Goal: Task Accomplishment & Management: Use online tool/utility

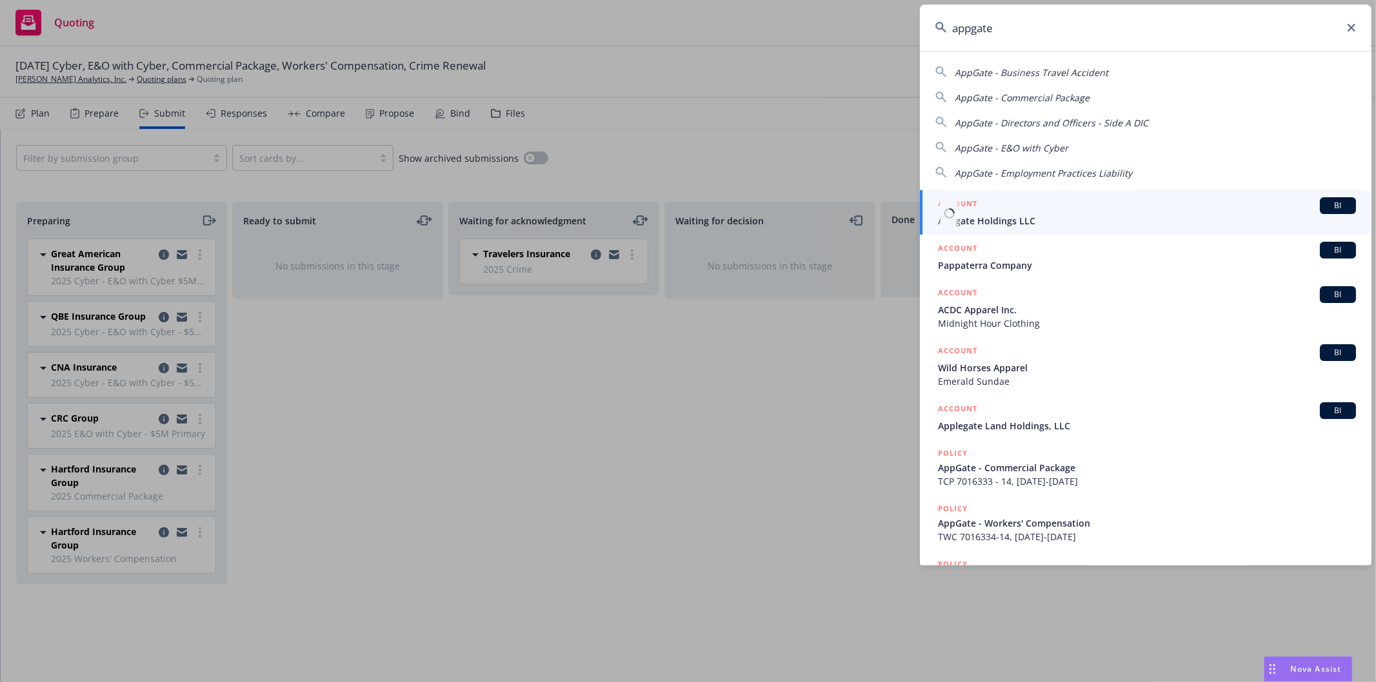
type input "appgate"
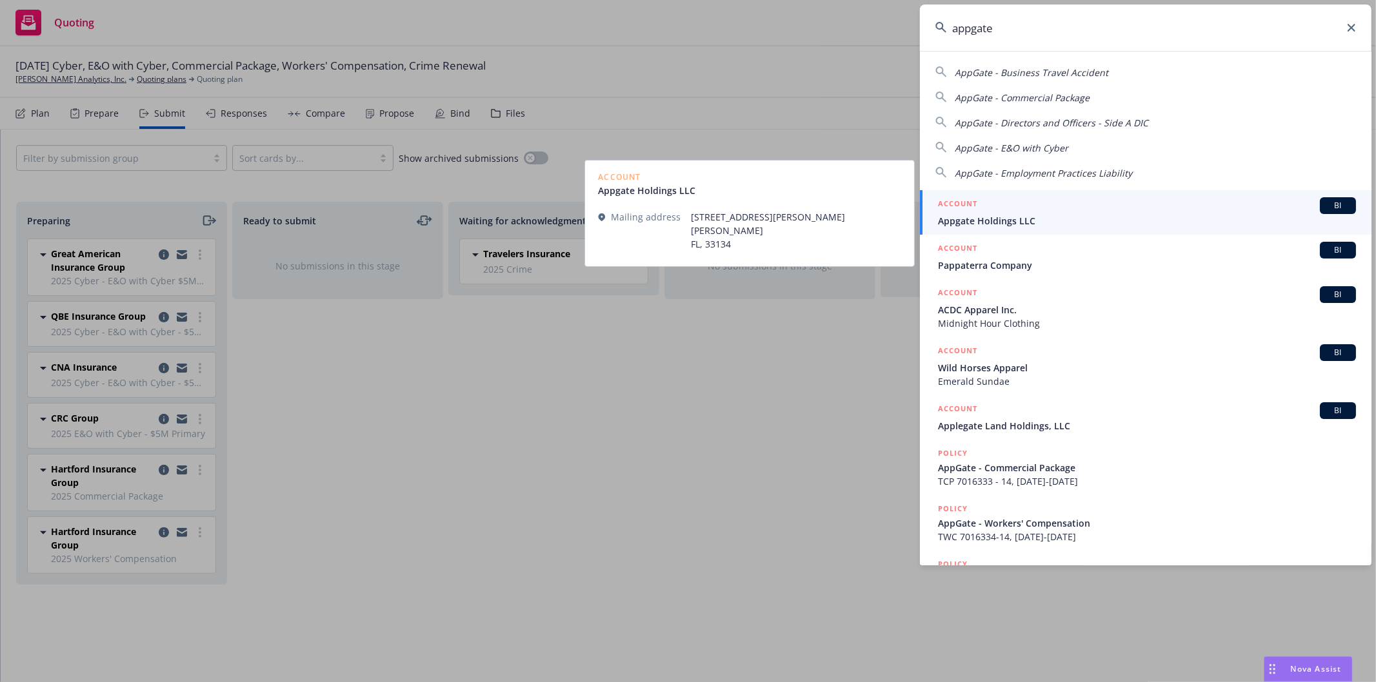
click at [1013, 220] on span "Appgate Holdings LLC" at bounding box center [1147, 221] width 418 height 14
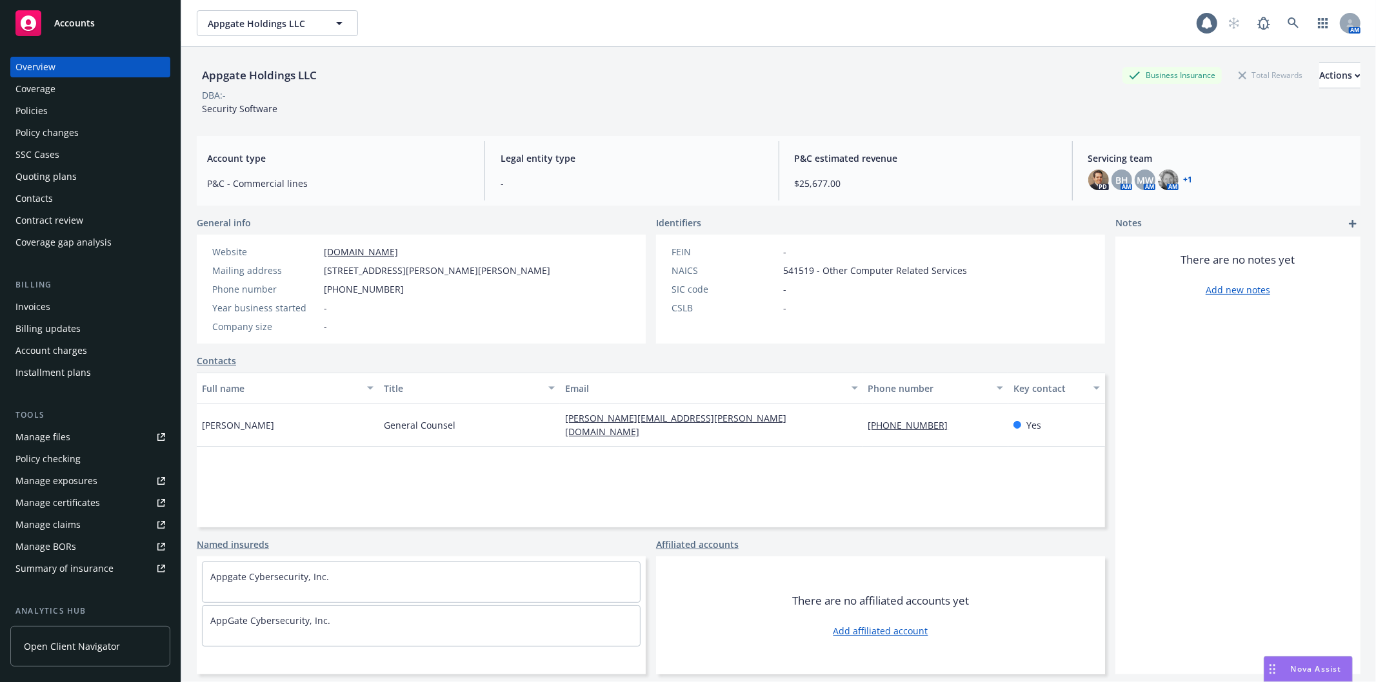
click at [46, 110] on div "Policies" at bounding box center [31, 111] width 32 height 21
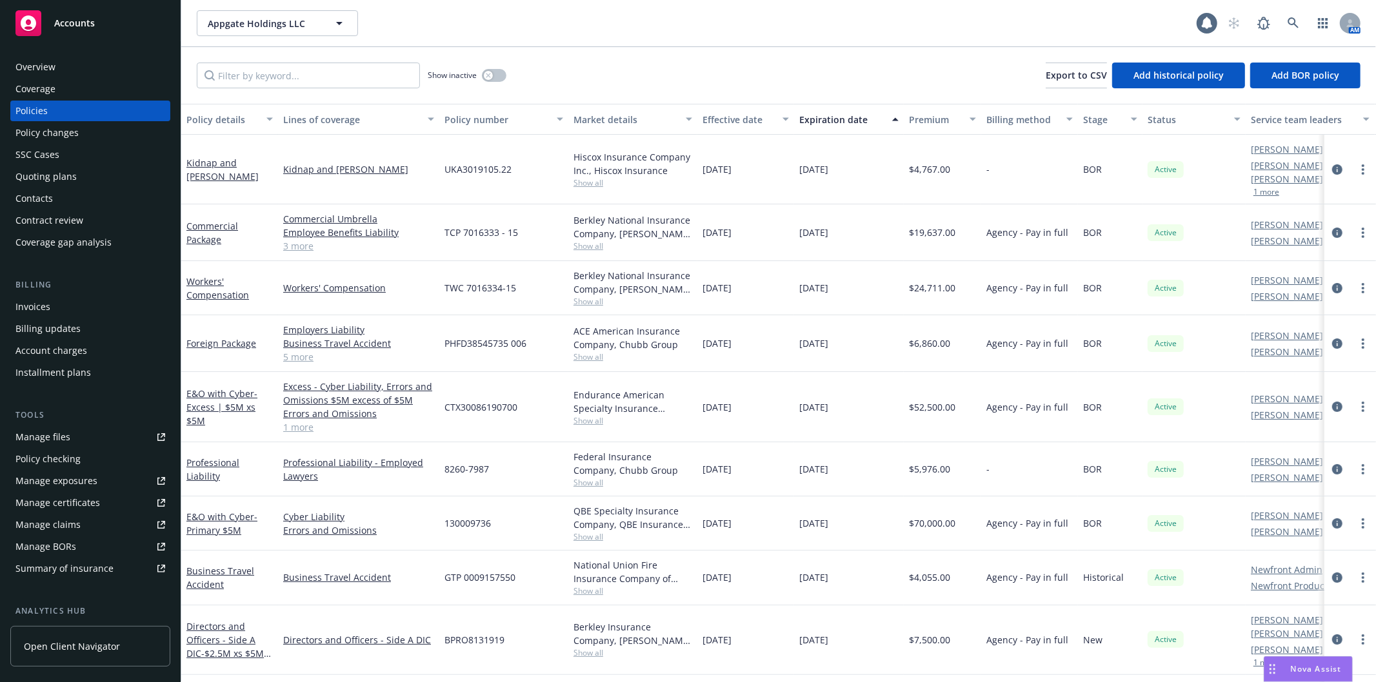
scroll to position [34, 0]
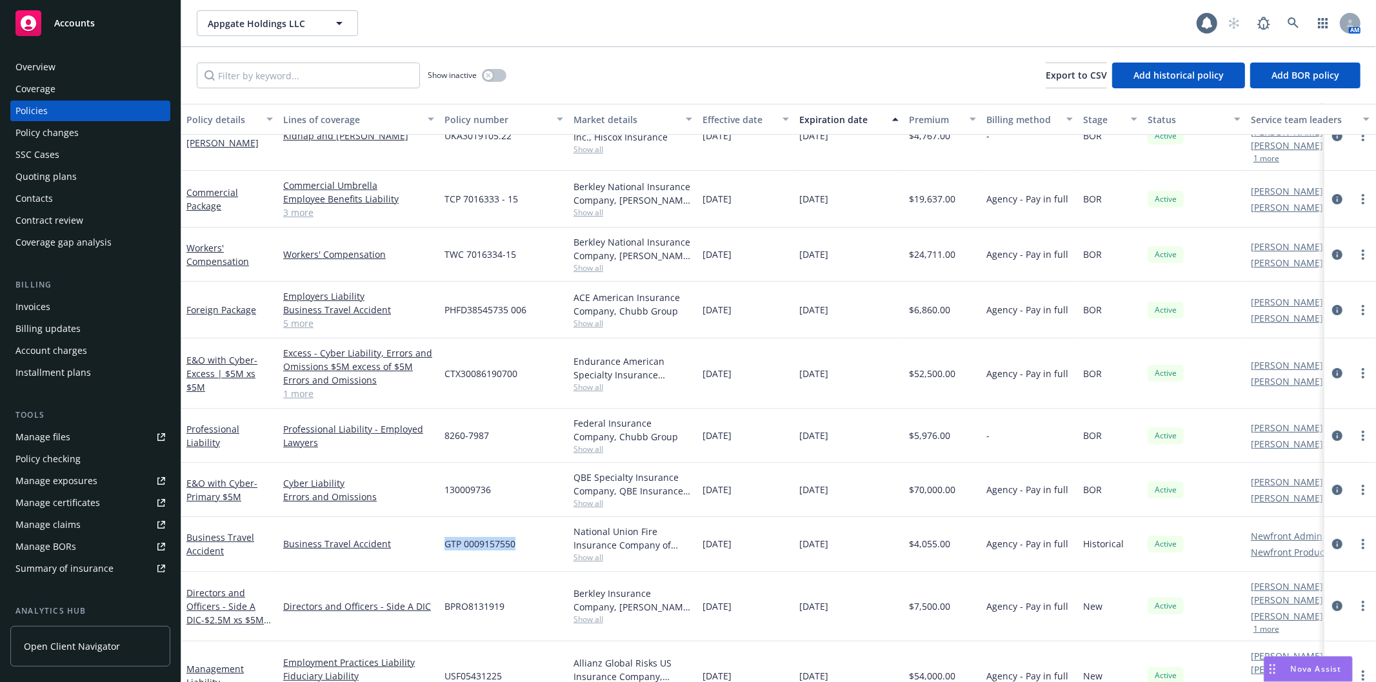
drag, startPoint x: 443, startPoint y: 532, endPoint x: 523, endPoint y: 530, distance: 80.7
click at [523, 530] on div "GTP 0009157550" at bounding box center [503, 544] width 129 height 54
copy span "GTP 0009157550"
click at [587, 552] on span "Show all" at bounding box center [632, 557] width 119 height 11
click at [1071, 555] on div "Agency - Pay in full" at bounding box center [1029, 544] width 97 height 54
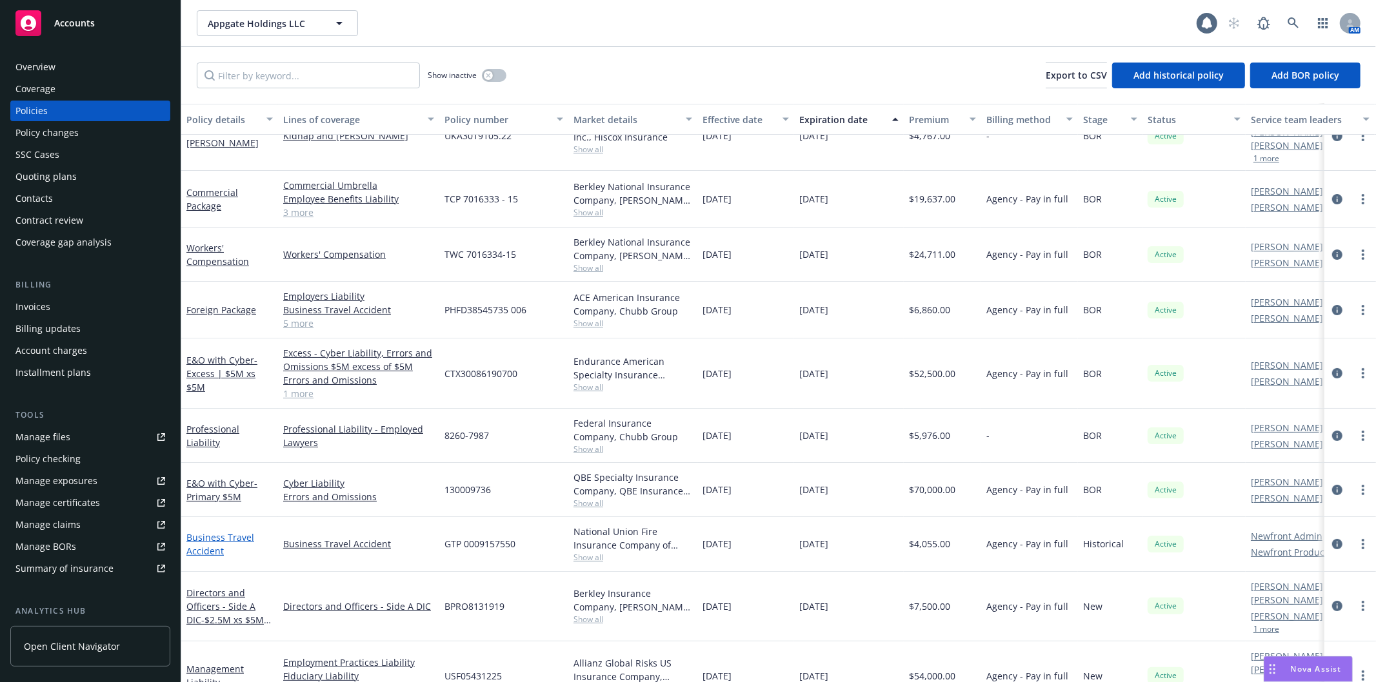
click at [235, 532] on link "Business Travel Accident" at bounding box center [220, 545] width 68 height 26
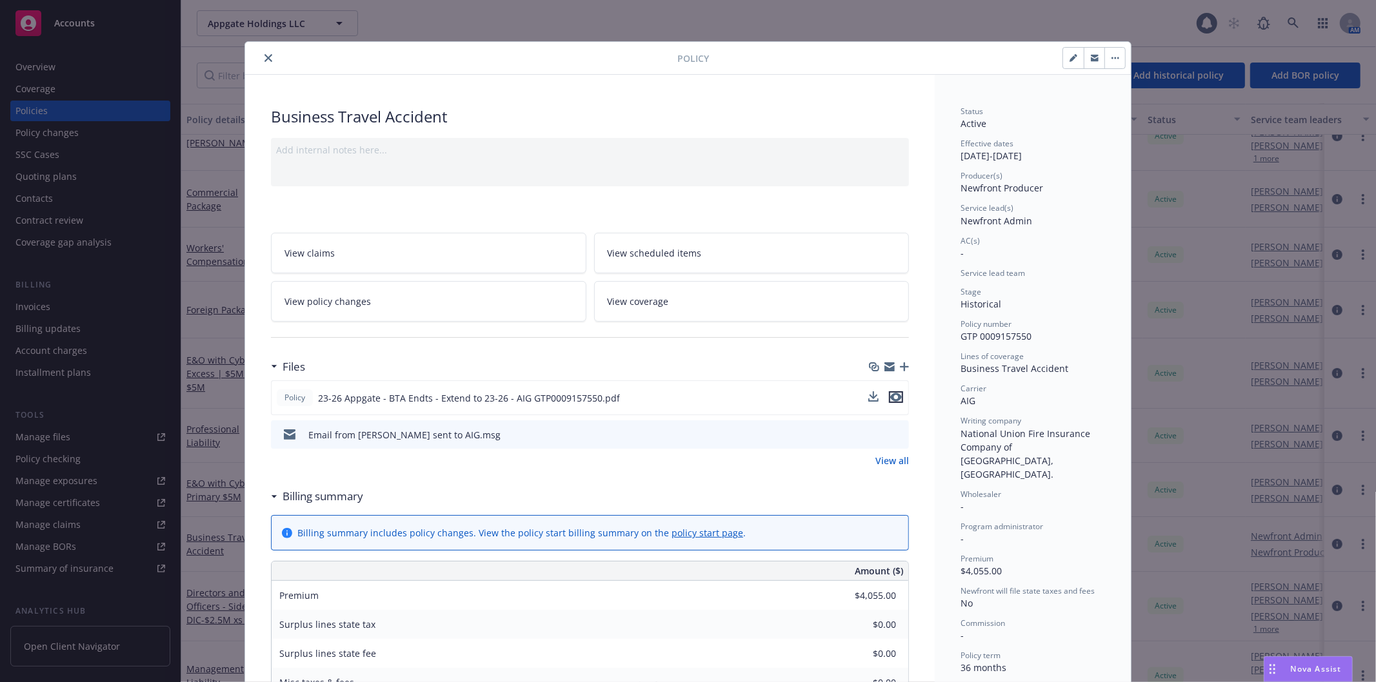
click at [891, 395] on icon "preview file" at bounding box center [896, 397] width 12 height 9
drag, startPoint x: 258, startPoint y: 59, endPoint x: 272, endPoint y: 50, distance: 16.3
click at [261, 59] on button "close" at bounding box center [268, 57] width 15 height 15
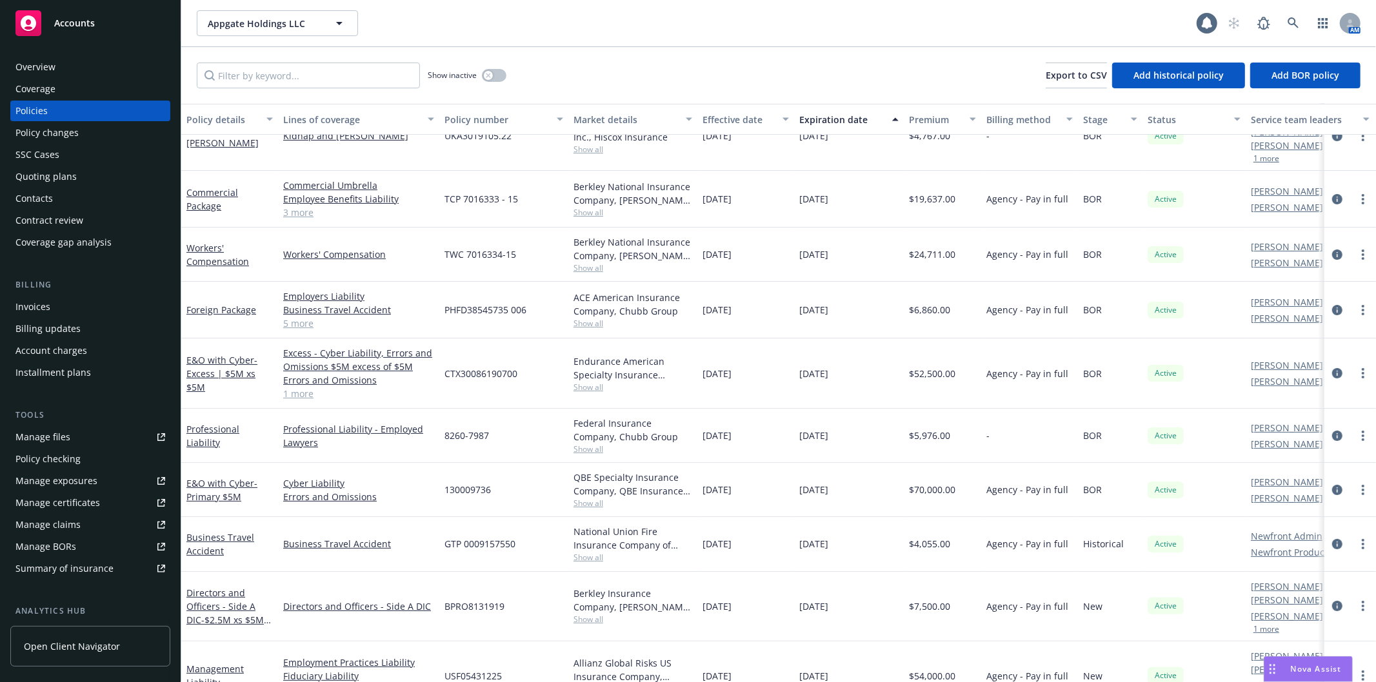
click at [70, 570] on div "Summary of insurance" at bounding box center [64, 569] width 98 height 21
